Goal: Task Accomplishment & Management: Manage account settings

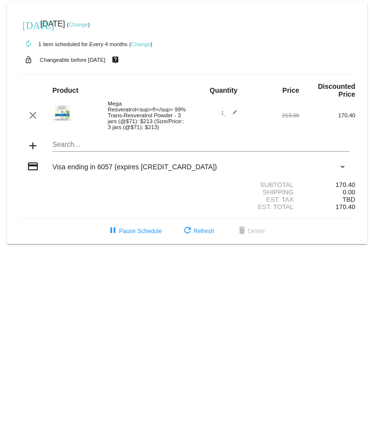
click at [141, 47] on link "Change" at bounding box center [140, 44] width 19 height 6
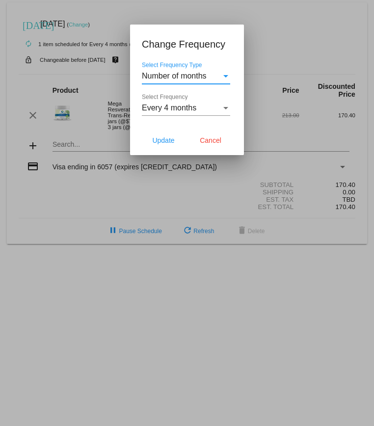
click at [168, 106] on span "Every 4 months" at bounding box center [169, 108] width 54 height 8
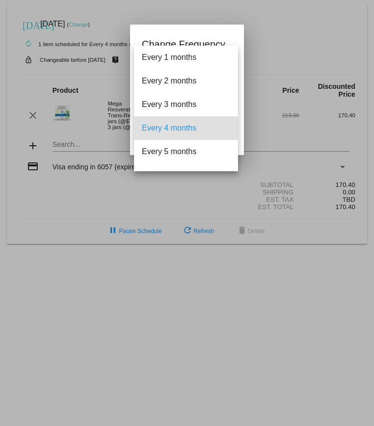
scroll to position [20, 0]
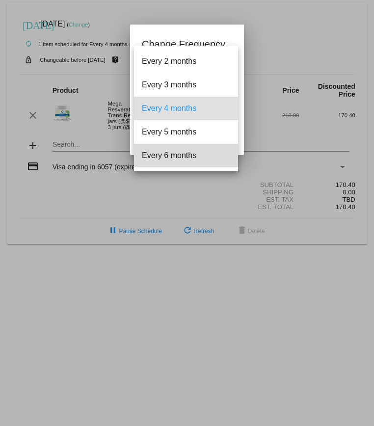
click at [165, 152] on span "Every 6 months" at bounding box center [186, 156] width 88 height 24
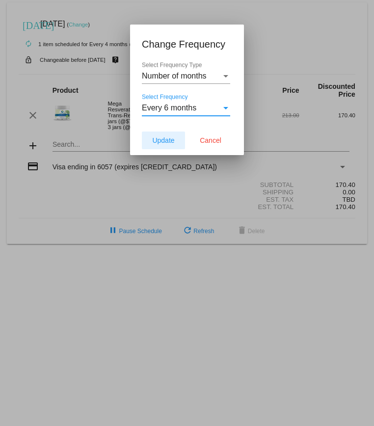
click at [159, 142] on span "Update" at bounding box center [163, 140] width 22 height 8
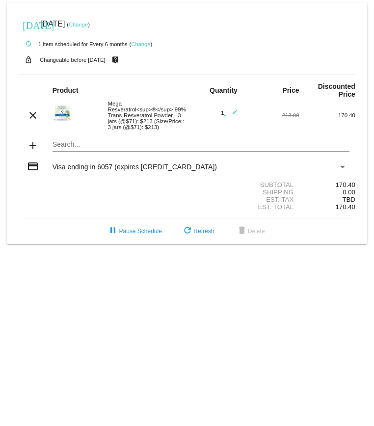
click at [88, 23] on link "Change" at bounding box center [78, 25] width 19 height 6
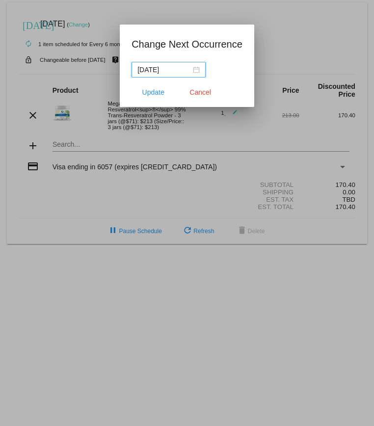
click at [188, 70] on div "2025-09-07" at bounding box center [168, 69] width 62 height 11
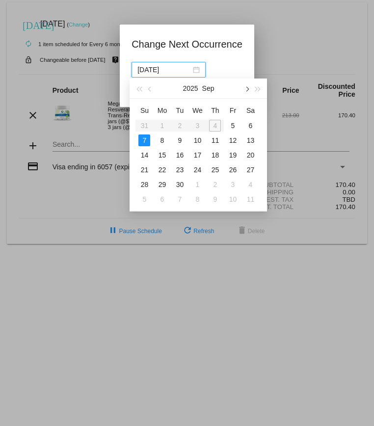
click at [247, 91] on button "button" at bounding box center [246, 89] width 11 height 20
click at [232, 141] on div "7" at bounding box center [233, 140] width 12 height 12
type input "2025-11-07"
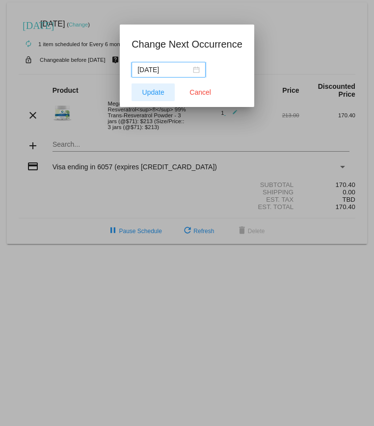
click at [157, 92] on span "Update" at bounding box center [153, 92] width 22 height 8
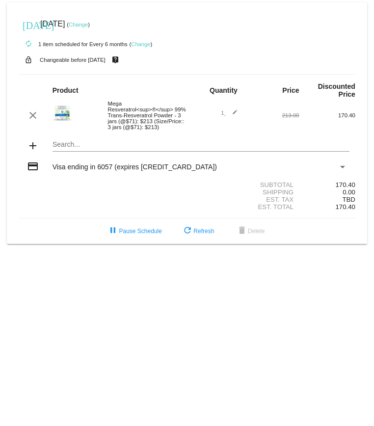
click at [32, 152] on mat-icon "add" at bounding box center [33, 146] width 12 height 12
click at [146, 46] on link "Change" at bounding box center [140, 44] width 19 height 6
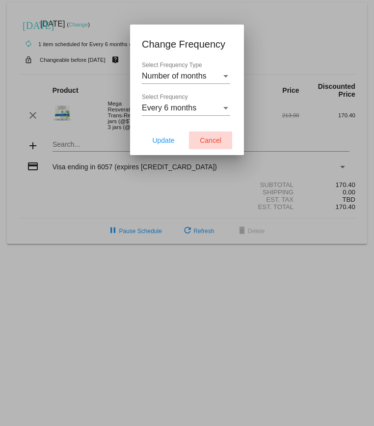
click at [217, 144] on span "Cancel" at bounding box center [211, 140] width 22 height 8
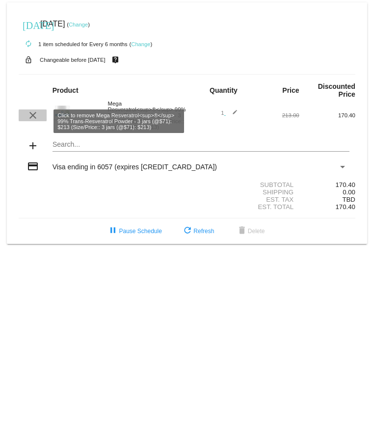
click at [32, 121] on mat-icon "clear" at bounding box center [33, 115] width 12 height 12
